Goal: Transaction & Acquisition: Purchase product/service

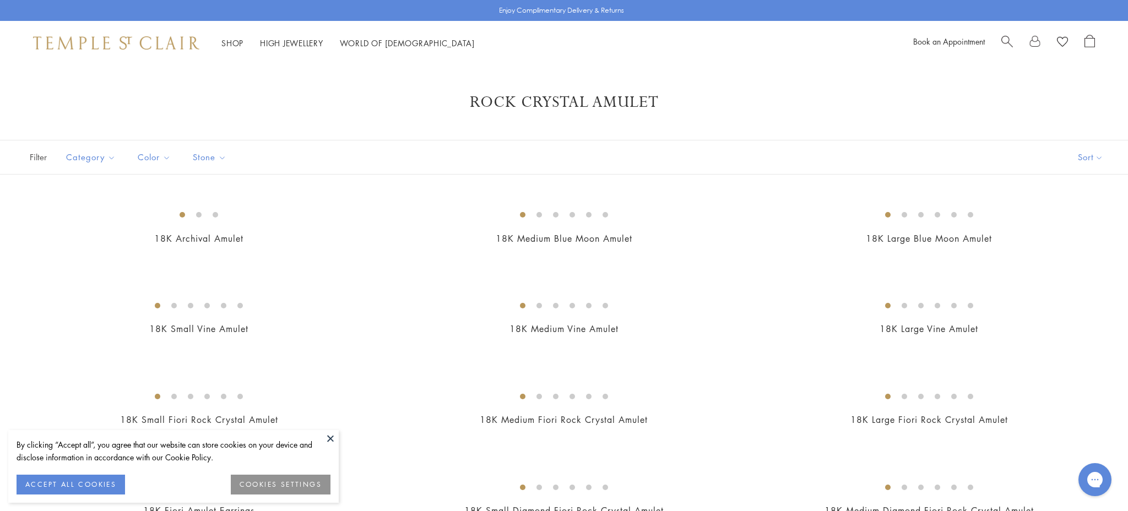
click at [289, 42] on link "High Jewellery High Jewellery" at bounding box center [291, 42] width 63 height 11
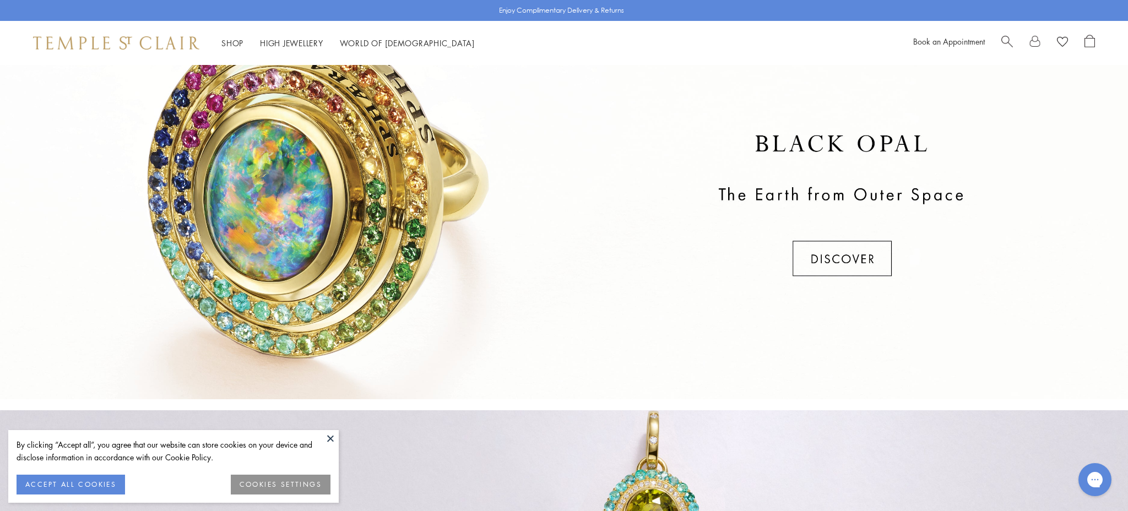
scroll to position [424, 0]
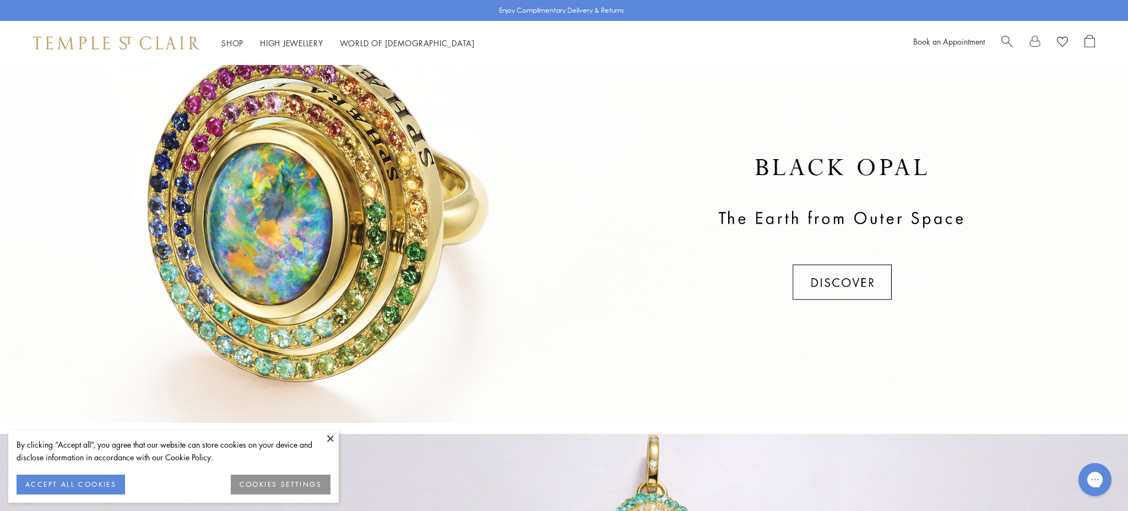
click at [855, 279] on div at bounding box center [564, 230] width 1128 height 386
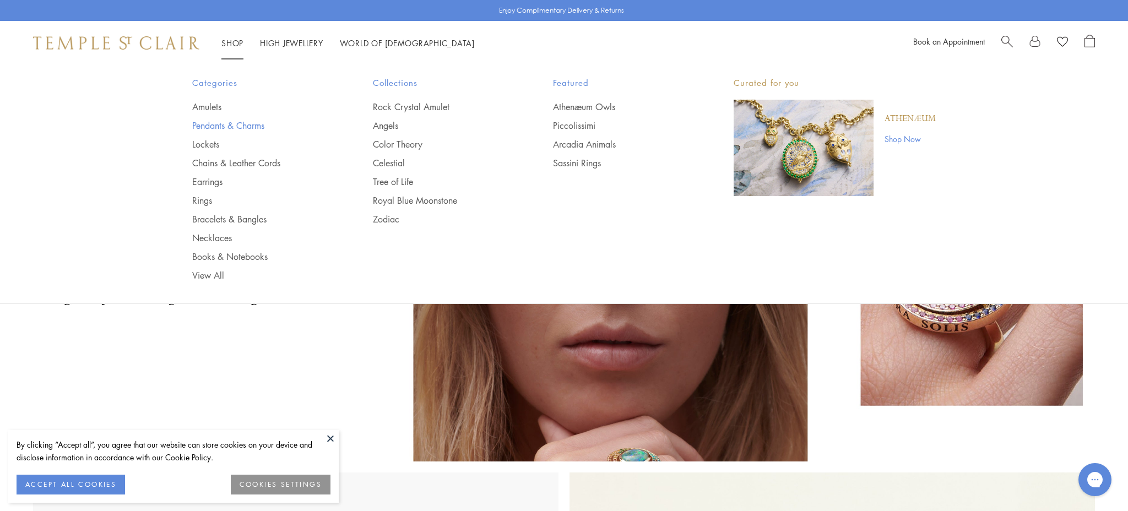
click at [230, 125] on link "Pendants & Charms" at bounding box center [260, 126] width 137 height 12
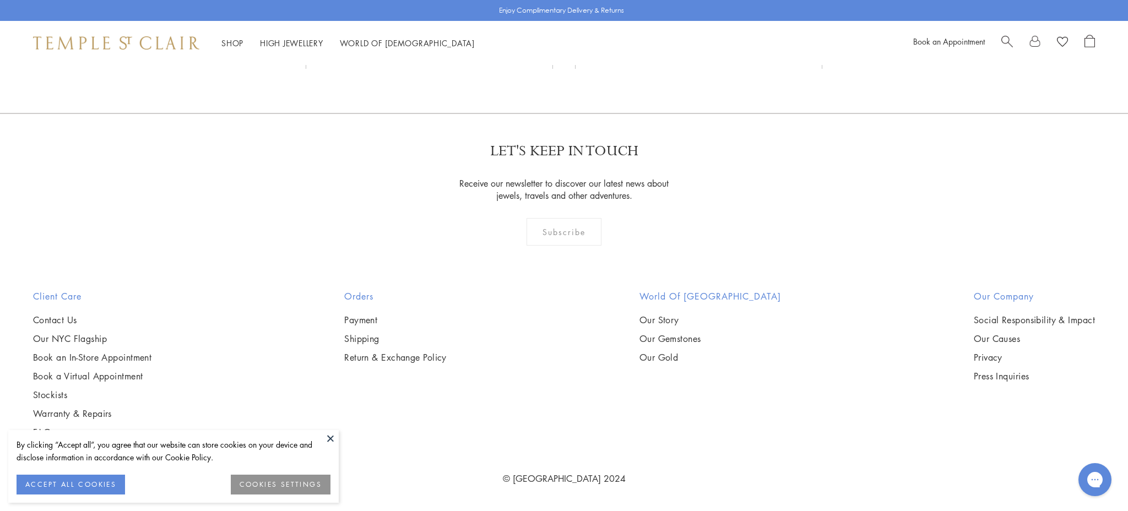
scroll to position [9019, 0]
